Goal: Information Seeking & Learning: Learn about a topic

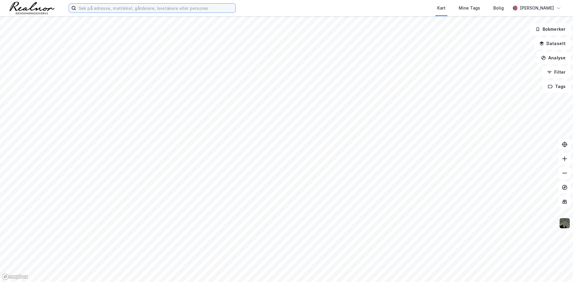
click at [105, 8] on input at bounding box center [155, 8] width 159 height 9
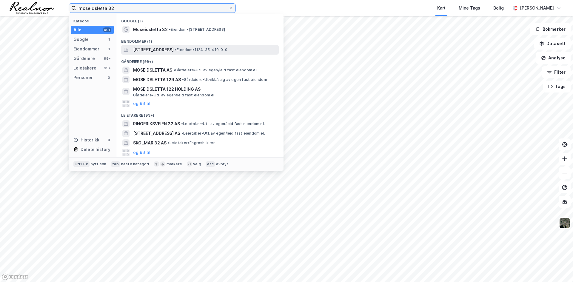
type input "moseidsletta 32"
click at [157, 50] on span "[STREET_ADDRESS]" at bounding box center [153, 49] width 41 height 7
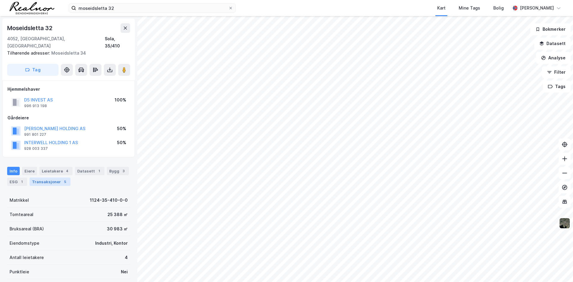
click at [39, 177] on div "Transaksjoner 5" at bounding box center [50, 181] width 41 height 8
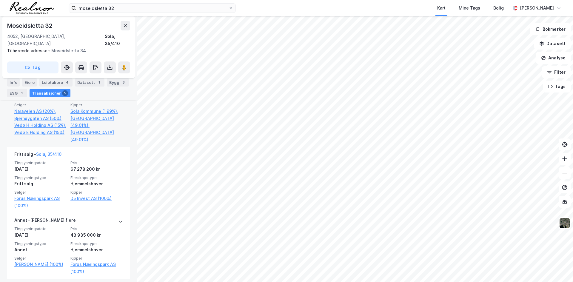
scroll to position [388, 0]
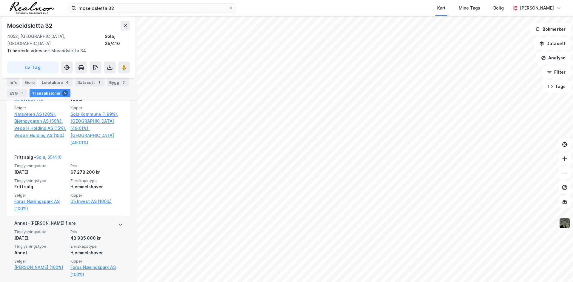
click at [109, 220] on div "[PERSON_NAME] flere" at bounding box center [68, 225] width 109 height 10
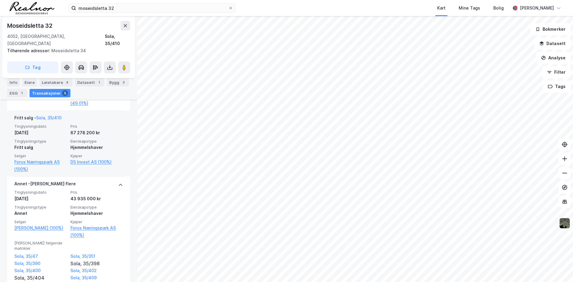
scroll to position [410, 0]
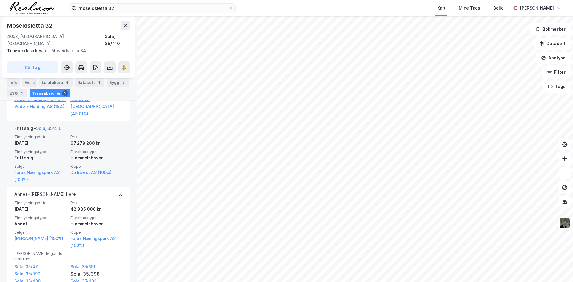
click at [64, 152] on span "Tinglysningstype" at bounding box center [40, 151] width 52 height 5
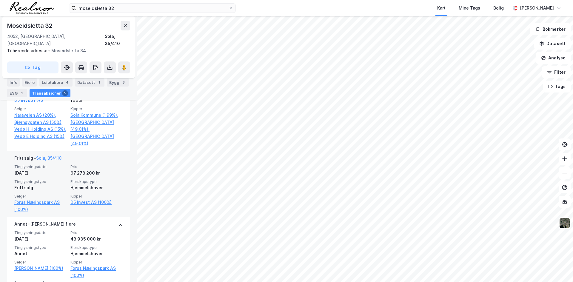
scroll to position [350, 0]
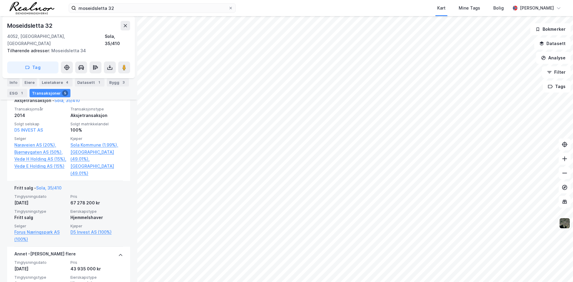
click at [78, 205] on div "67 278 200 kr" at bounding box center [96, 202] width 52 height 7
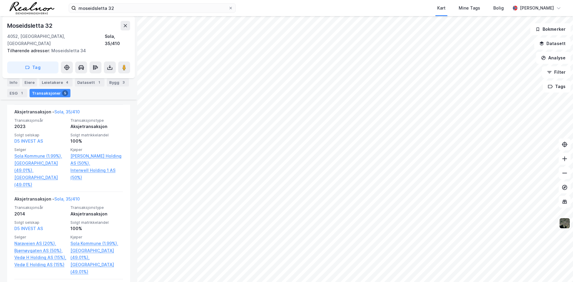
scroll to position [231, 0]
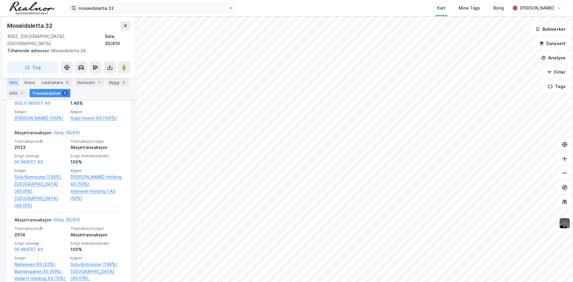
click at [13, 81] on div "Info" at bounding box center [13, 82] width 13 height 8
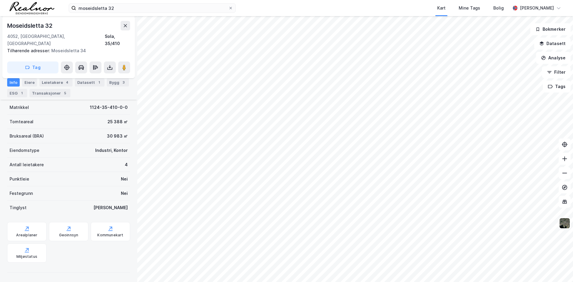
scroll to position [86, 0]
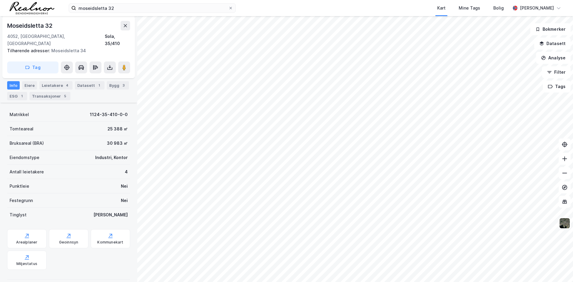
click at [13, 82] on div "Info" at bounding box center [13, 85] width 13 height 8
click at [43, 92] on div "Transaksjoner 5" at bounding box center [50, 96] width 41 height 8
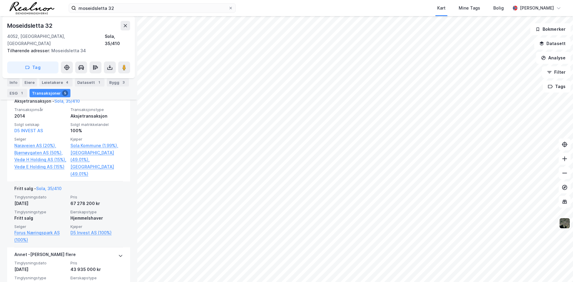
scroll to position [350, 0]
